Goal: Navigation & Orientation: Find specific page/section

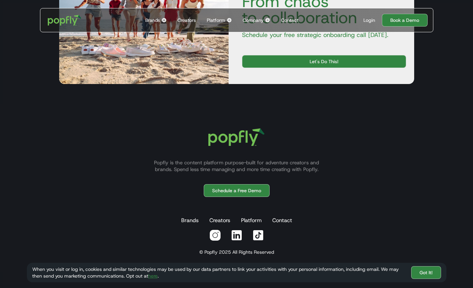
scroll to position [2218, 0]
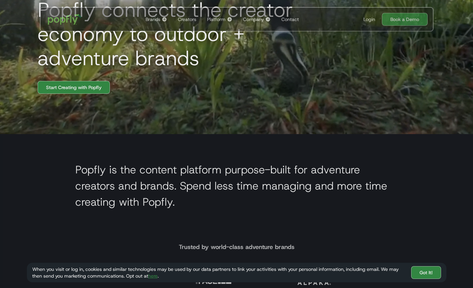
scroll to position [102, 0]
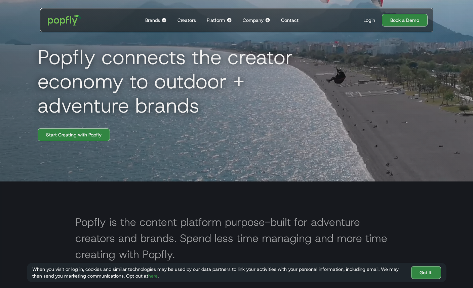
click at [152, 21] on div "Brands" at bounding box center [152, 20] width 15 height 7
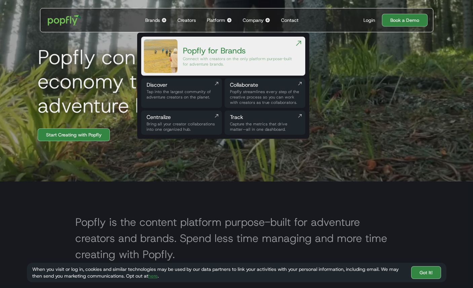
click at [184, 99] on div "Tap into the largest community of adventure creators on the planet." at bounding box center [181, 94] width 70 height 11
